Goal: Find specific page/section: Find specific page/section

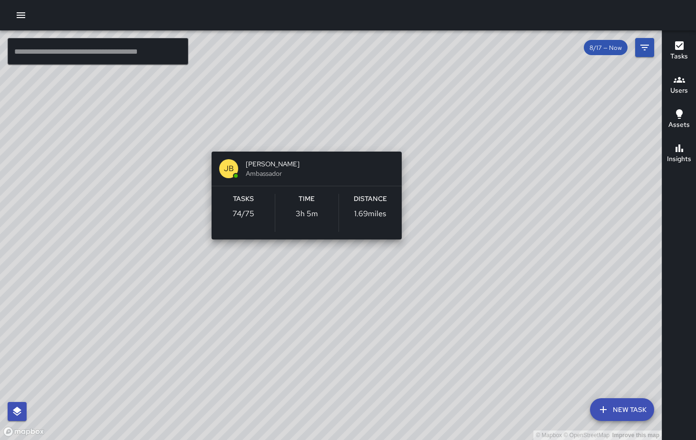
click at [302, 139] on div "© Mapbox © OpenStreetMap Improve this map JB Joe Bankhead Ambassador Tasks 74 /…" at bounding box center [330, 235] width 661 height 410
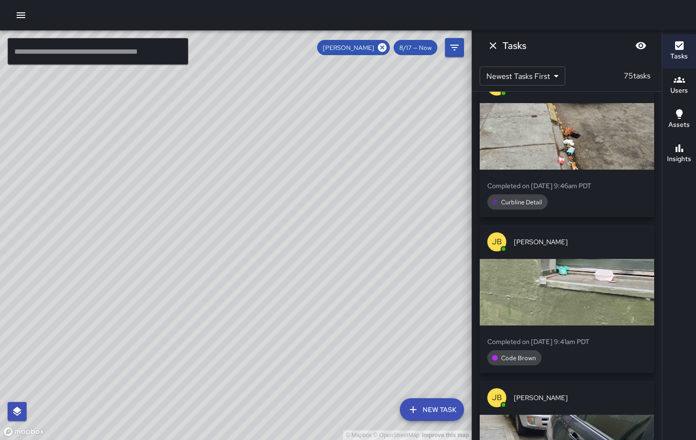
scroll to position [1003, 0]
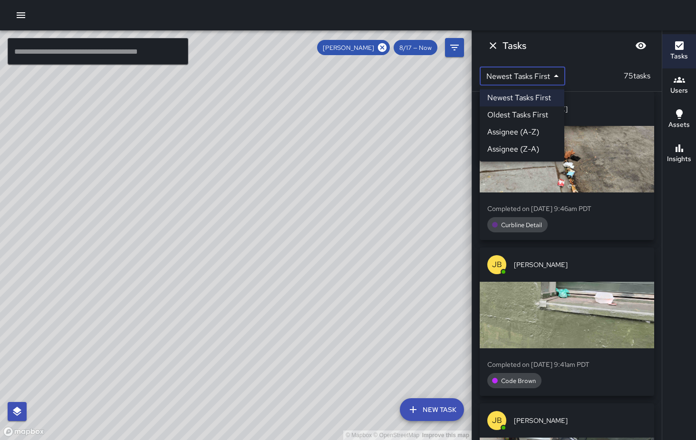
click at [555, 76] on body "© Mapbox © OpenStreetMap Improve this map ​ New Task Joe Bankhead 8/17 — Now Ma…" at bounding box center [348, 220] width 696 height 440
click at [517, 113] on li "Oldest Tasks First" at bounding box center [521, 114] width 85 height 17
type input "*"
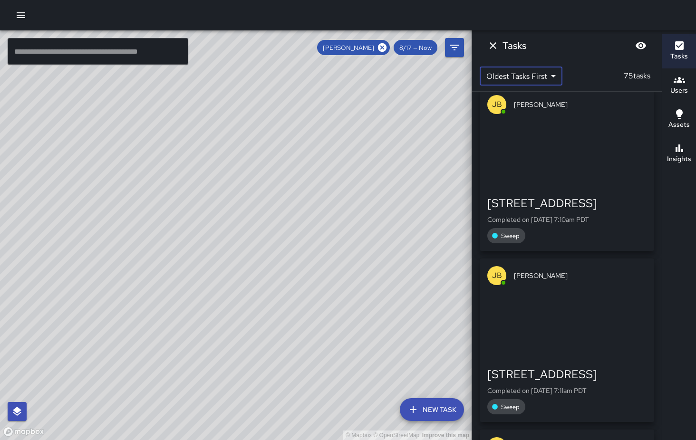
scroll to position [1168, 0]
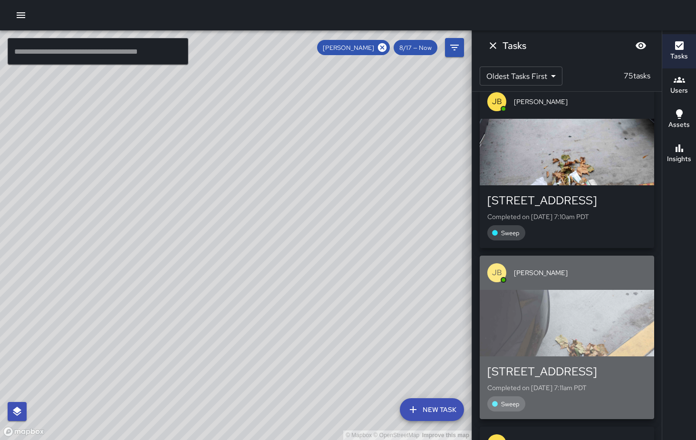
click at [577, 316] on div "button" at bounding box center [566, 323] width 174 height 67
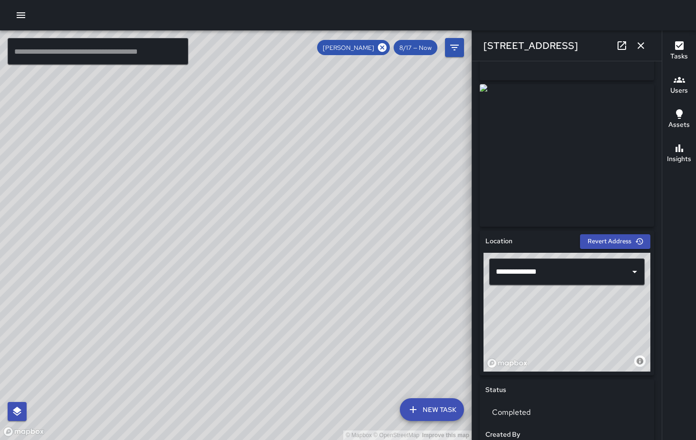
scroll to position [228, 0]
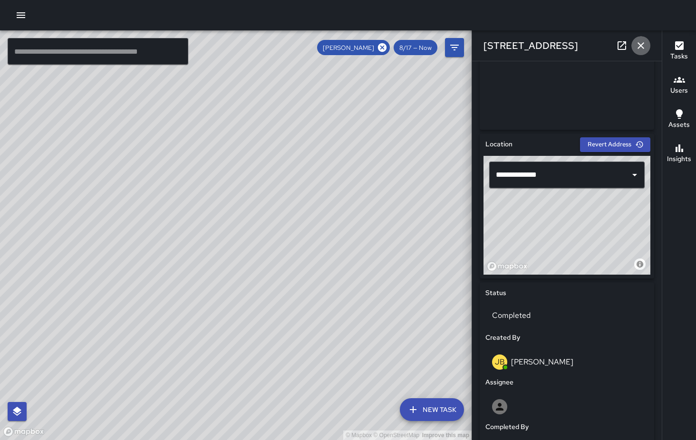
click at [642, 42] on icon "button" at bounding box center [640, 45] width 11 height 11
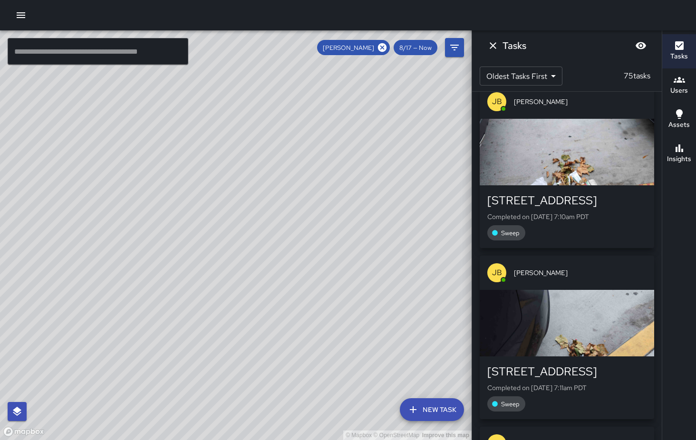
click at [23, 13] on icon "button" at bounding box center [21, 15] width 9 height 6
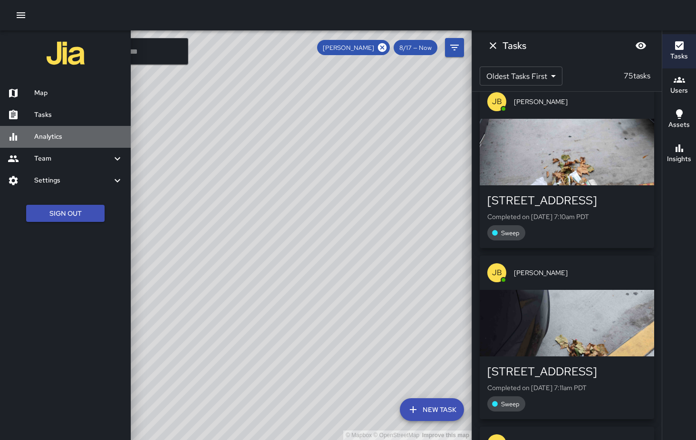
click at [65, 141] on h6 "Analytics" at bounding box center [78, 137] width 89 height 10
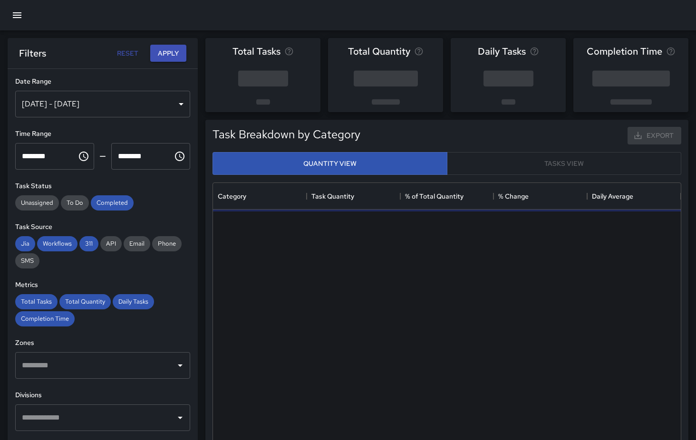
scroll to position [284, 467]
